Goal: Task Accomplishment & Management: Use online tool/utility

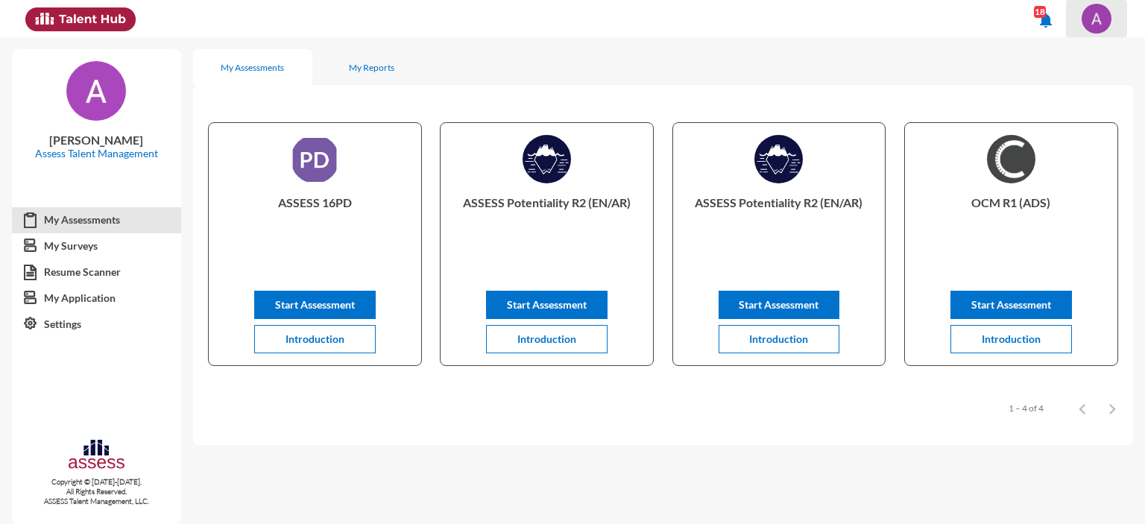
click at [1101, 17] on img at bounding box center [1097, 19] width 30 height 30
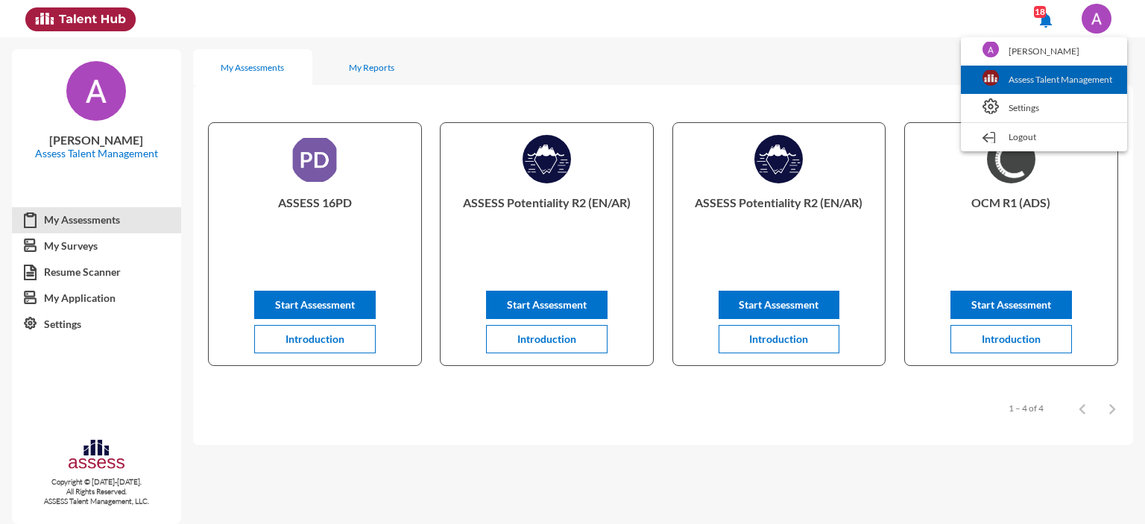
click at [1041, 77] on link "Assess Talent Management" at bounding box center [1044, 80] width 151 height 28
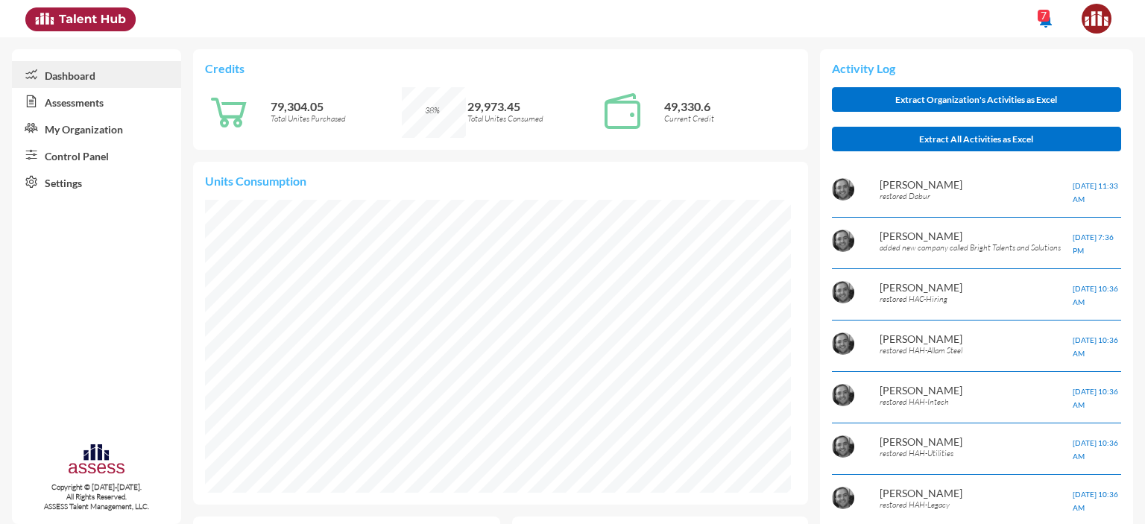
click at [72, 159] on link "Control Panel" at bounding box center [96, 155] width 169 height 27
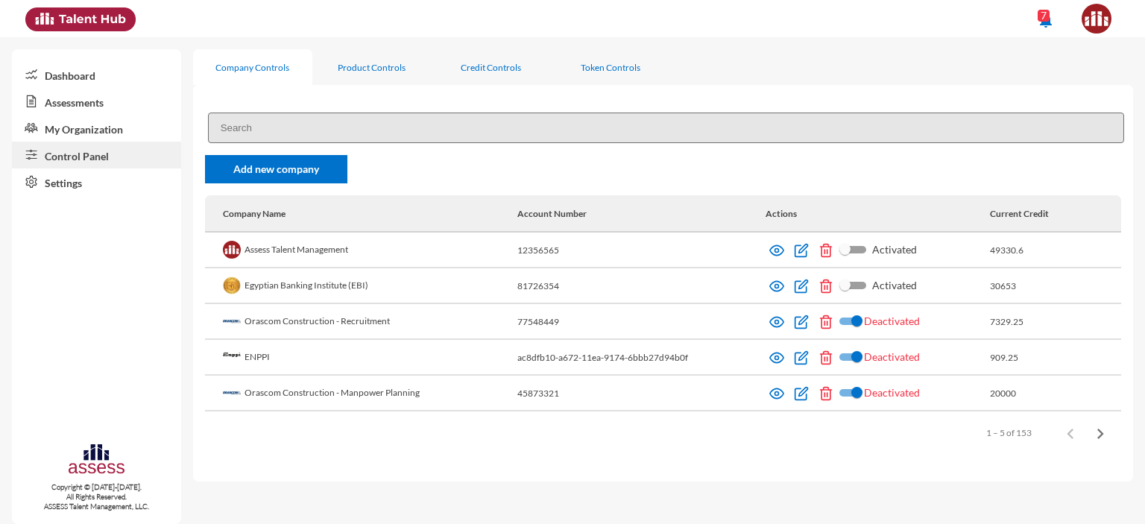
click at [288, 125] on input at bounding box center [666, 128] width 916 height 31
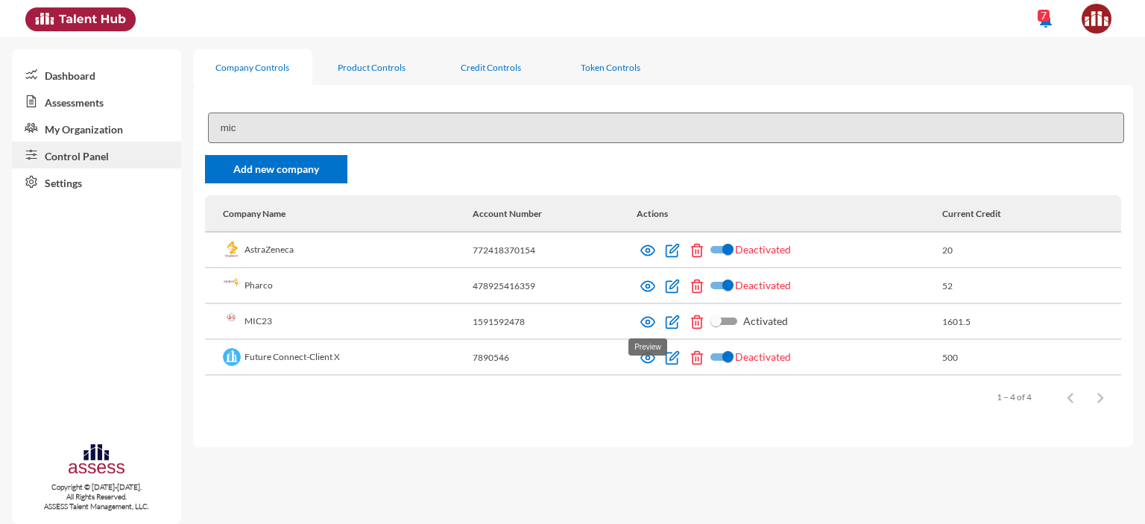
type input "mic"
click at [647, 321] on img at bounding box center [647, 322] width 15 height 15
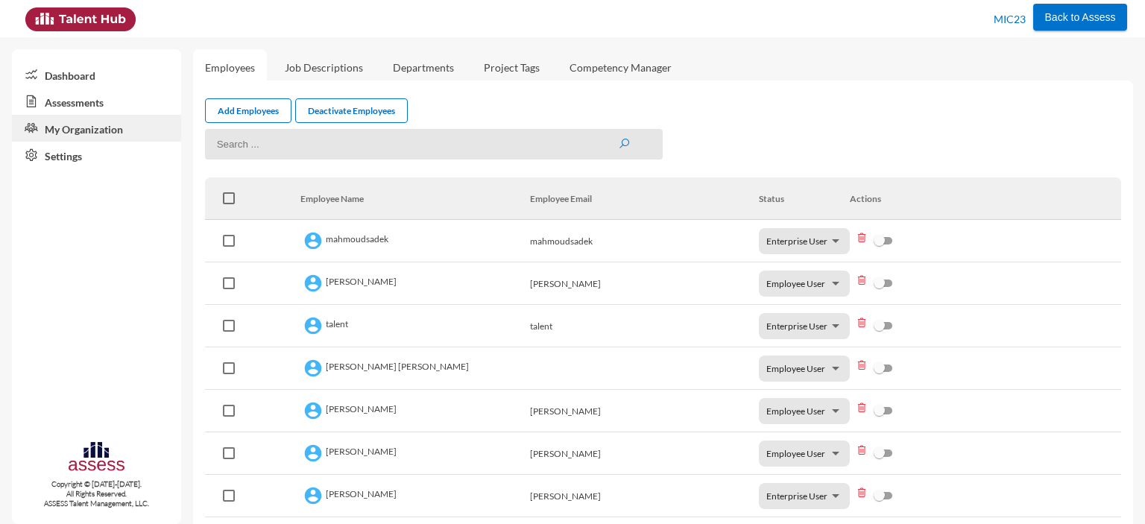
click at [89, 97] on link "Assessments" at bounding box center [96, 101] width 169 height 27
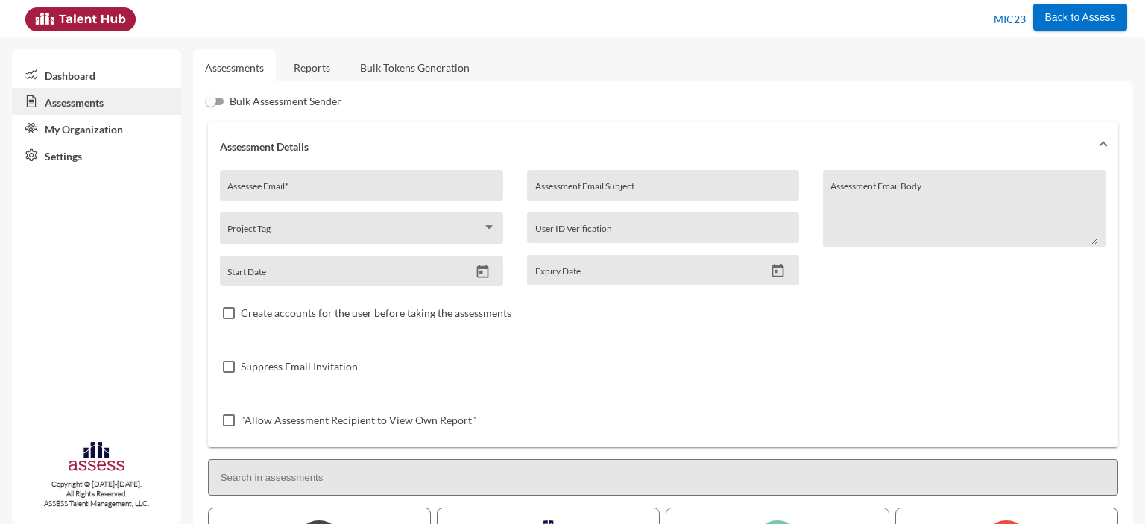
click at [314, 68] on link "Reports" at bounding box center [312, 67] width 60 height 37
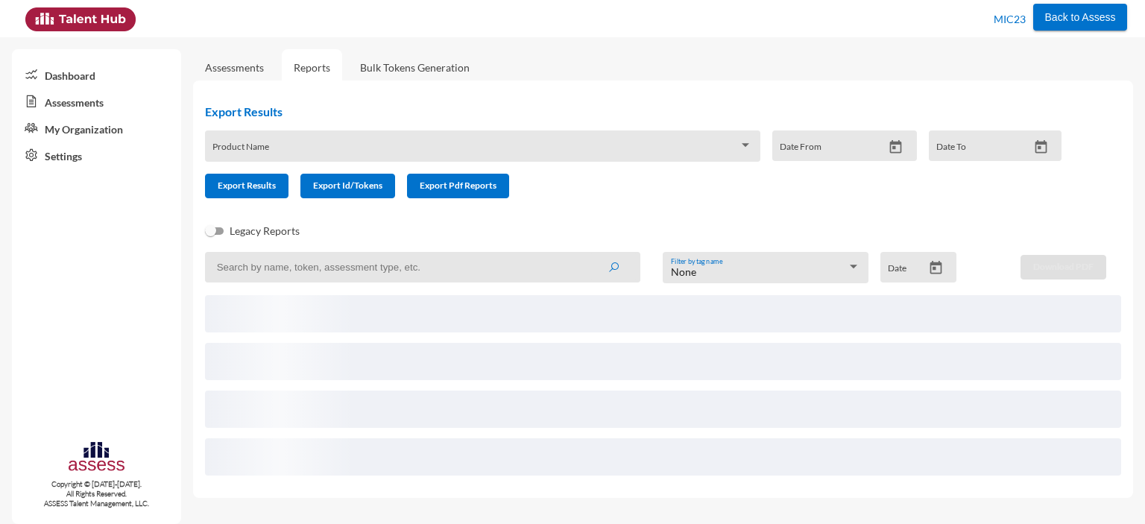
click at [300, 146] on span at bounding box center [476, 151] width 526 height 12
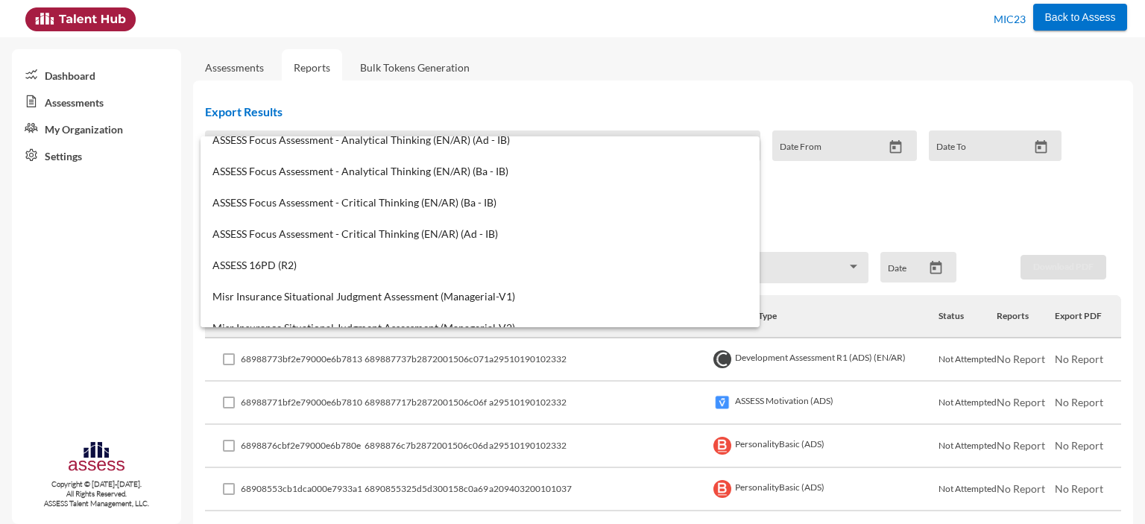
scroll to position [1403, 0]
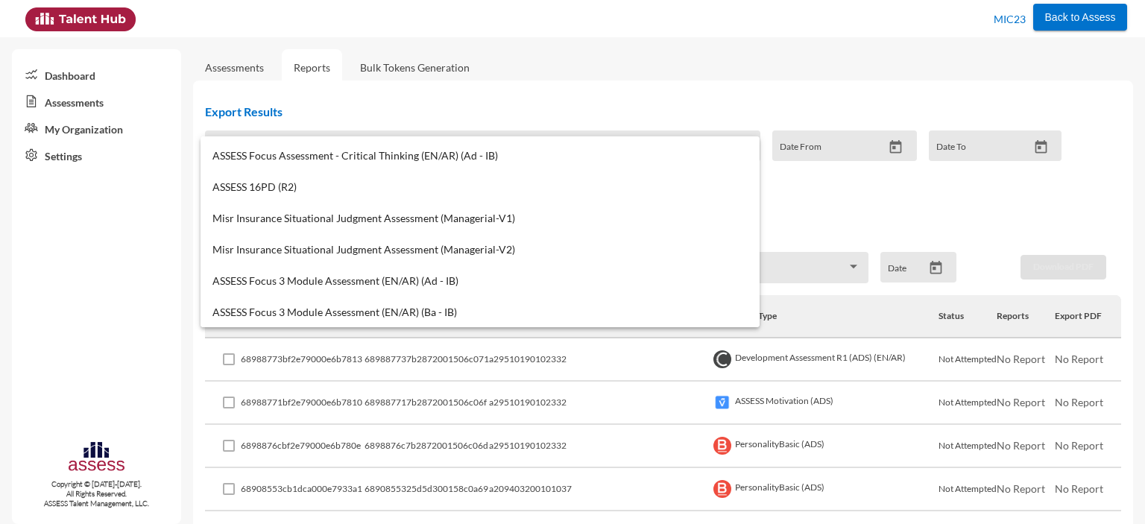
click at [116, 315] on div at bounding box center [572, 262] width 1145 height 524
